Goal: Information Seeking & Learning: Learn about a topic

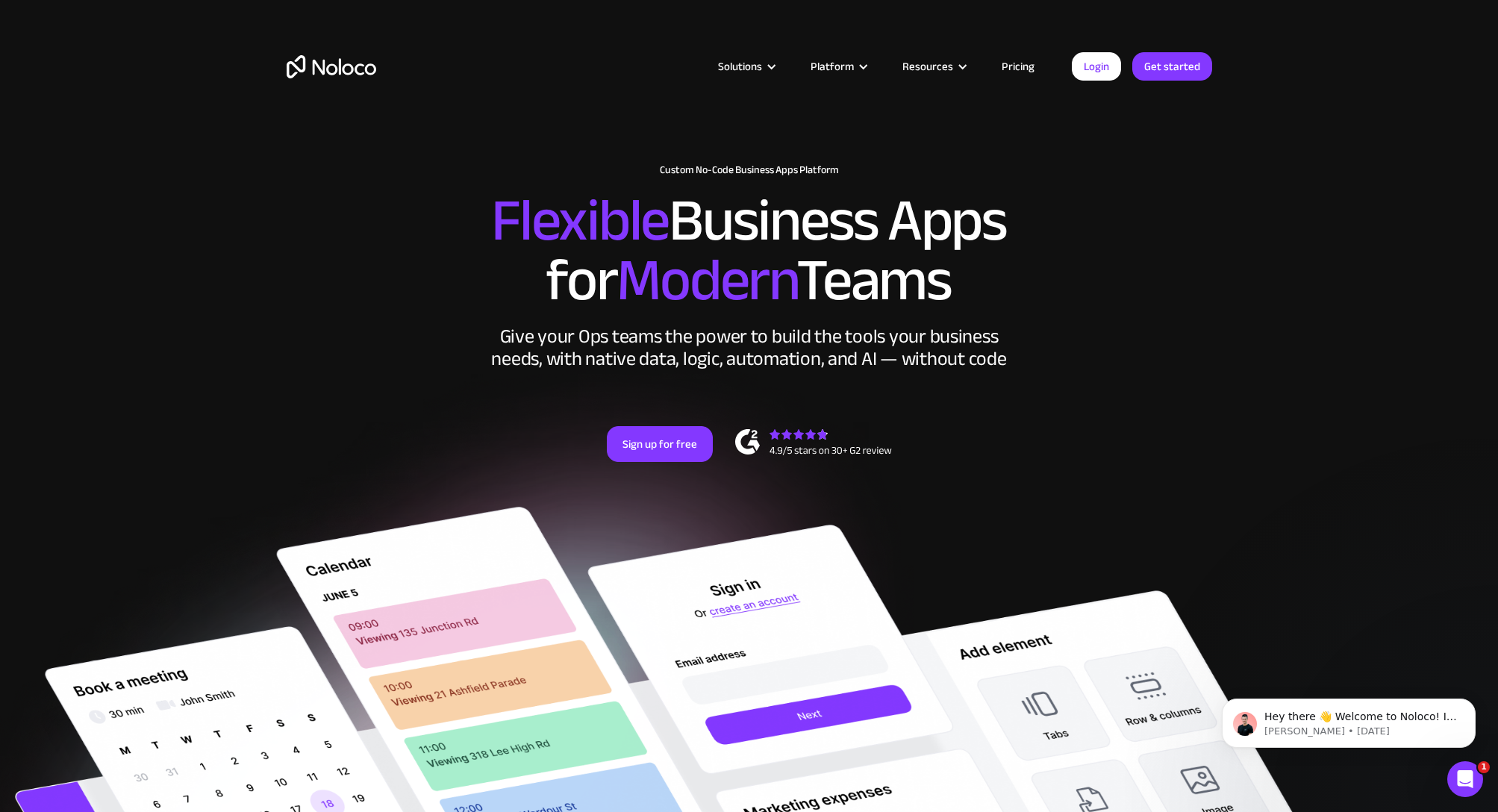
click at [1020, 68] on link "Pricing" at bounding box center [1018, 66] width 71 height 19
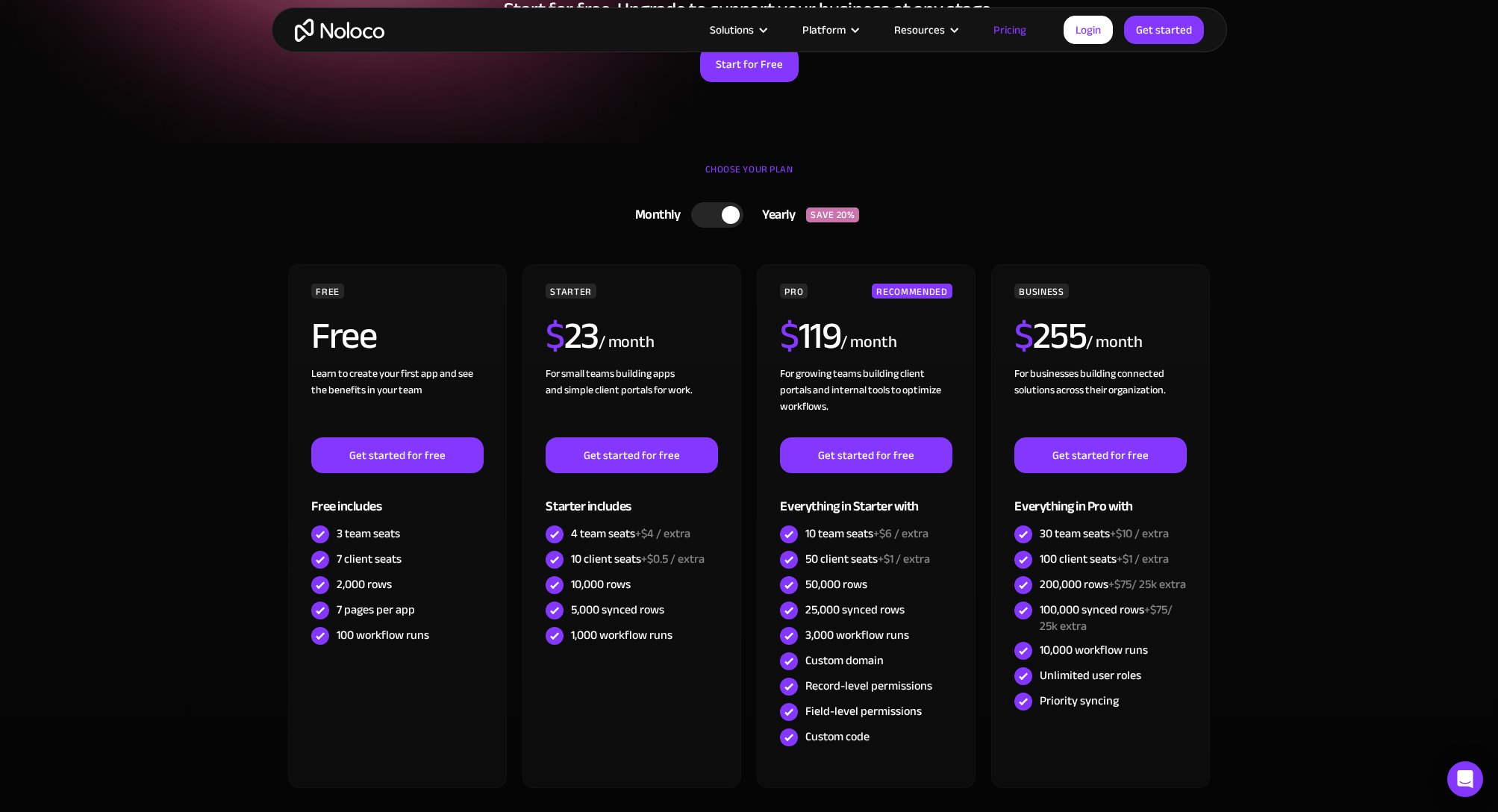
scroll to position [338, 0]
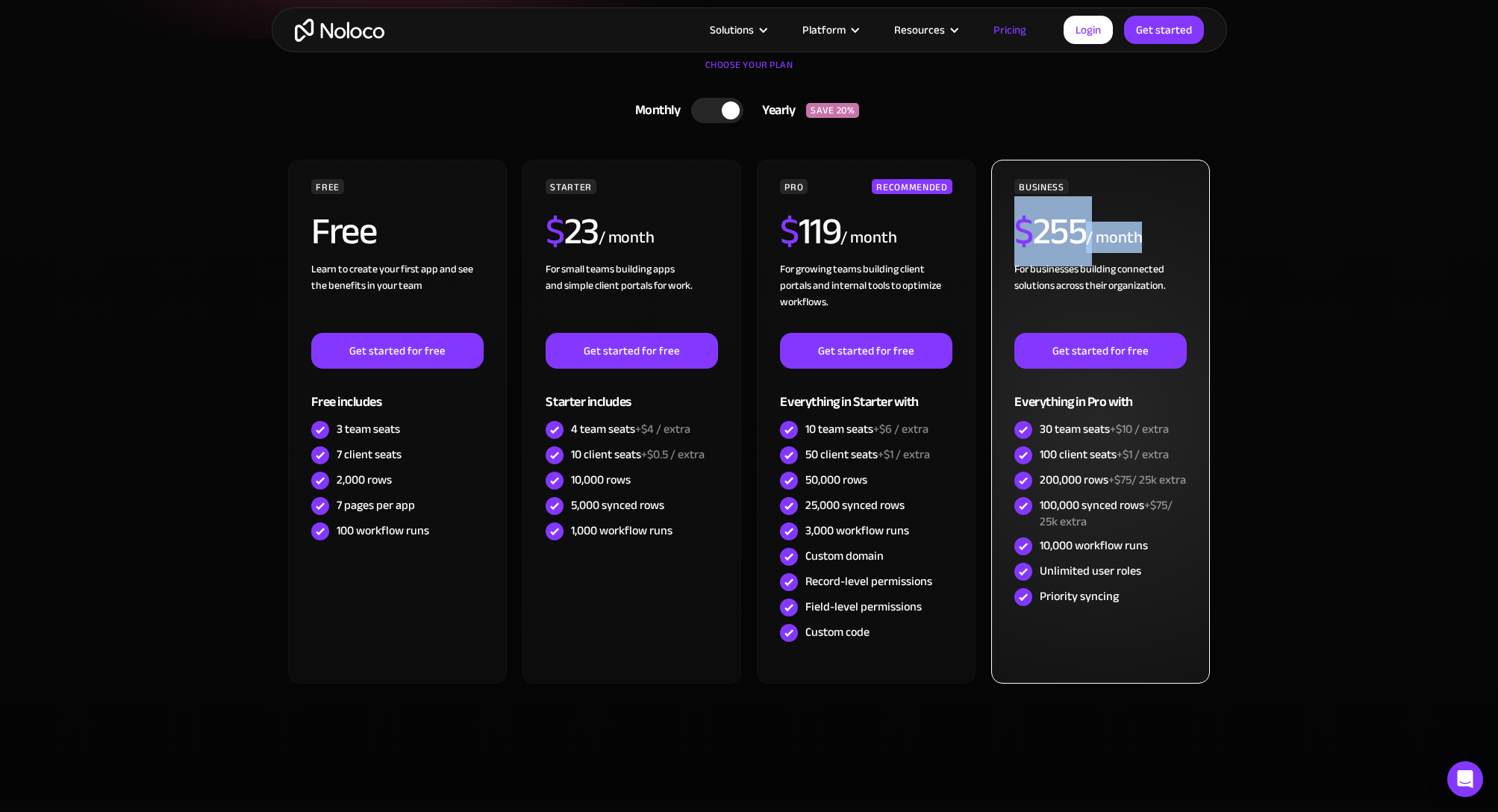
drag, startPoint x: 1018, startPoint y: 229, endPoint x: 1145, endPoint y: 235, distance: 127.1
click at [1145, 235] on div "$ 255 / month" at bounding box center [1099, 236] width 172 height 48
copy div "$ 255 / month"
